Goal: Information Seeking & Learning: Check status

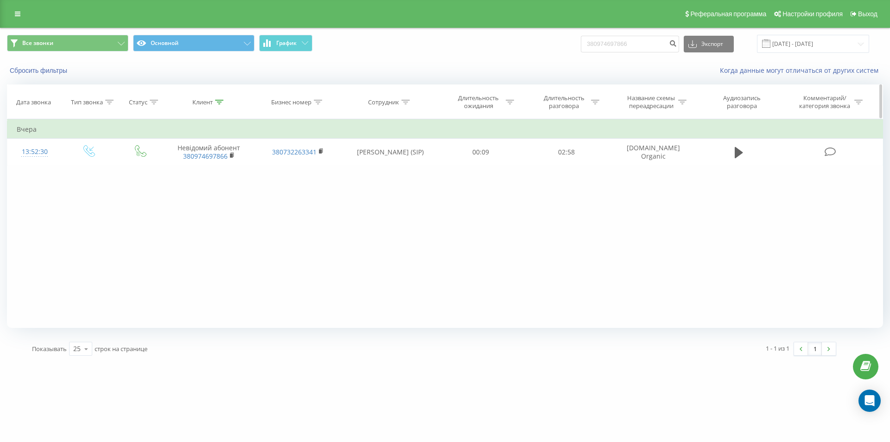
click at [221, 99] on div at bounding box center [219, 102] width 8 height 8
drag, startPoint x: 207, startPoint y: 170, endPoint x: 176, endPoint y: 167, distance: 31.6
click at [159, 166] on div "Фильтровать по условию Содержит 380974697866 Отмена OK" at bounding box center [209, 160] width 101 height 83
click at [222, 183] on span "OK" at bounding box center [229, 186] width 26 height 14
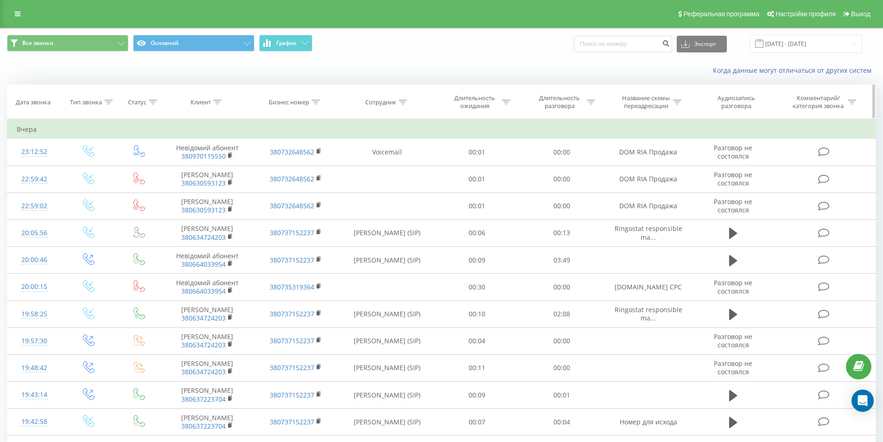
click at [403, 107] on th "Сотрудник" at bounding box center [387, 102] width 95 height 34
click at [403, 103] on icon at bounding box center [403, 102] width 8 height 5
click at [11, 9] on link at bounding box center [17, 13] width 17 height 13
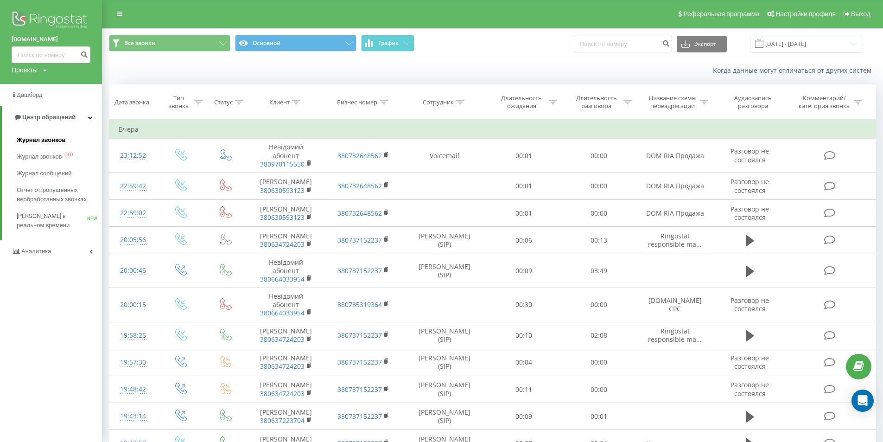
click at [42, 138] on span "Журнал звонков" at bounding box center [41, 139] width 49 height 9
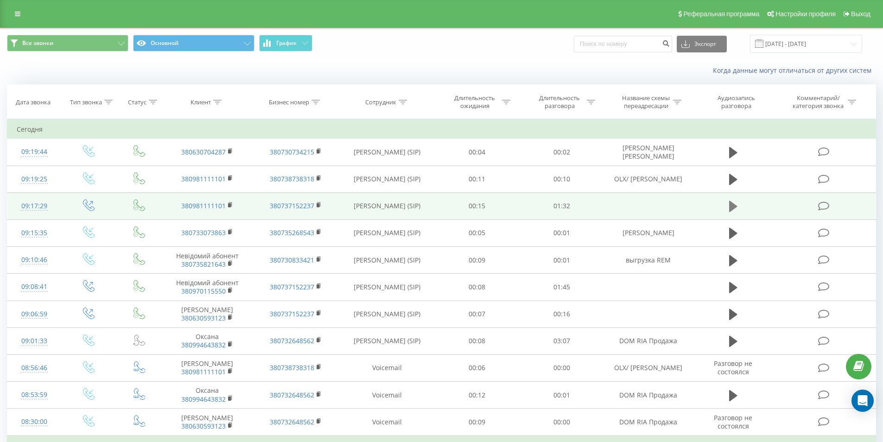
click at [728, 203] on button at bounding box center [733, 206] width 14 height 14
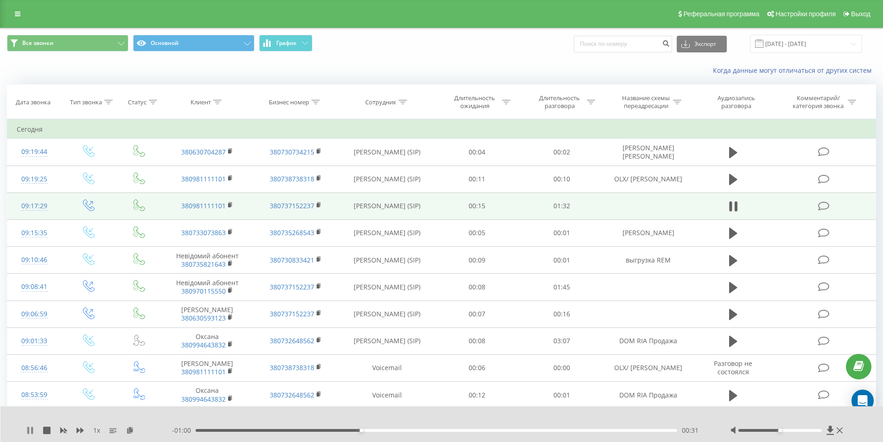
click at [27, 431] on icon at bounding box center [28, 429] width 2 height 7
click at [354, 430] on div "00:32" at bounding box center [437, 430] width 482 height 3
click at [26, 428] on div "1 x - 01:02 00:30 00:30" at bounding box center [441, 424] width 883 height 36
click at [28, 429] on icon at bounding box center [30, 429] width 6 height 7
click at [344, 429] on div "00:33" at bounding box center [437, 430] width 482 height 3
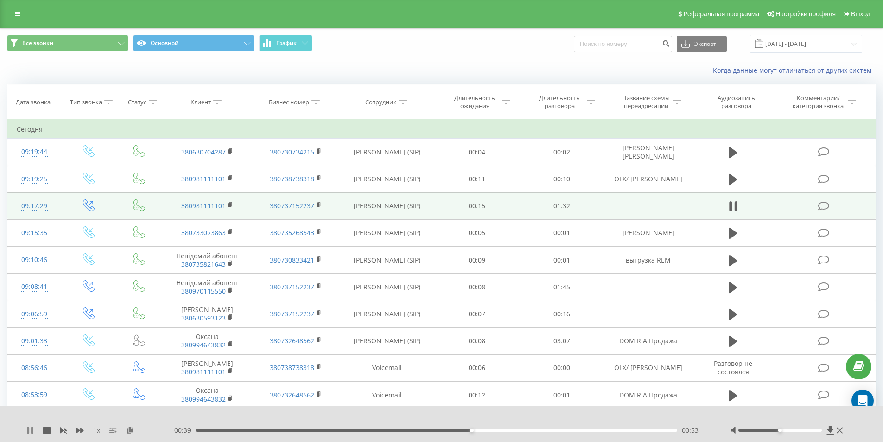
click at [33, 428] on icon at bounding box center [32, 429] width 2 height 7
